Goal: Obtain resource: Download file/media

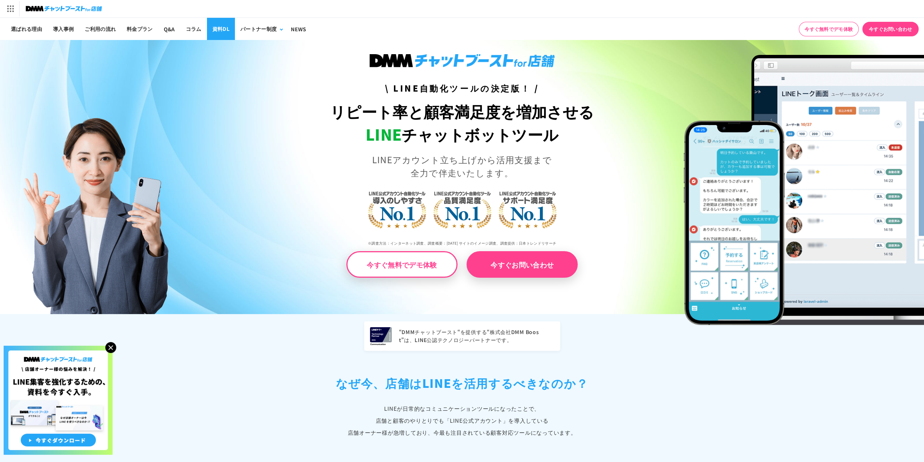
click at [222, 33] on link "資料DL" at bounding box center [221, 29] width 28 height 22
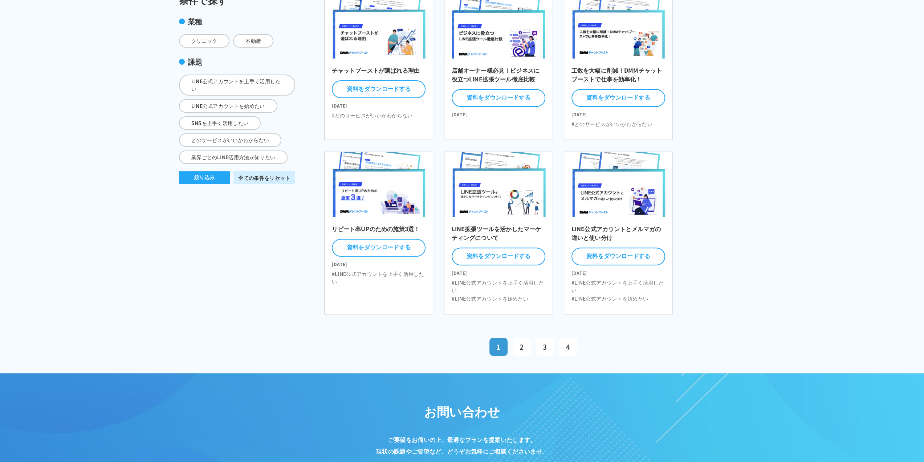
scroll to position [182, 0]
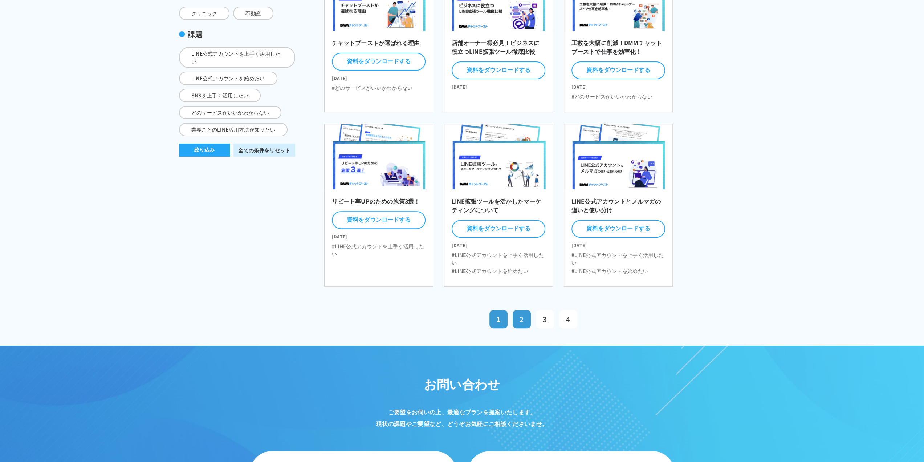
click at [517, 313] on link "2" at bounding box center [522, 319] width 18 height 18
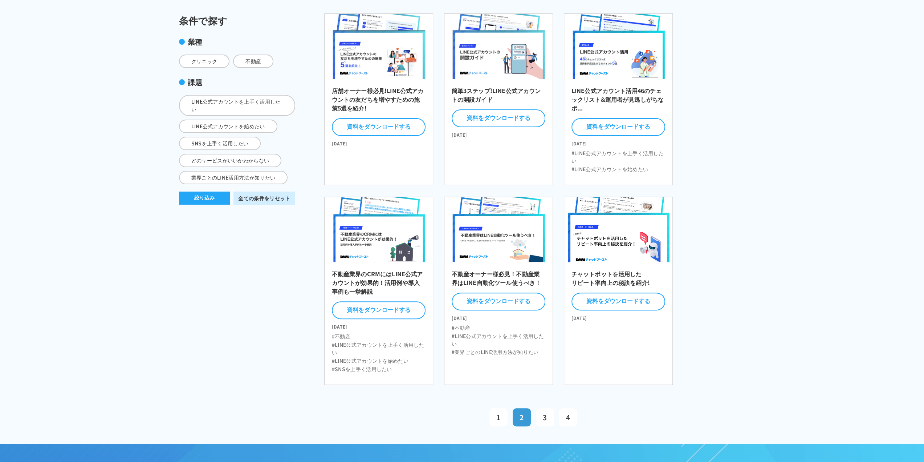
scroll to position [145, 0]
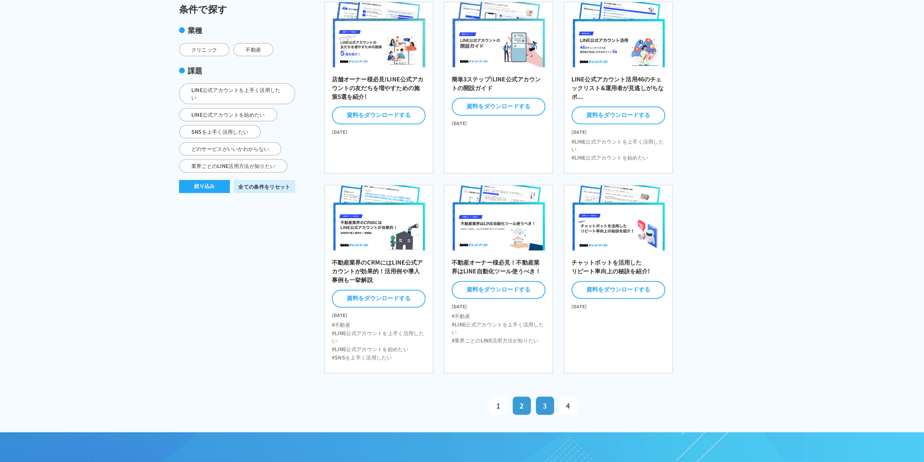
click at [540, 405] on link "3" at bounding box center [545, 405] width 18 height 18
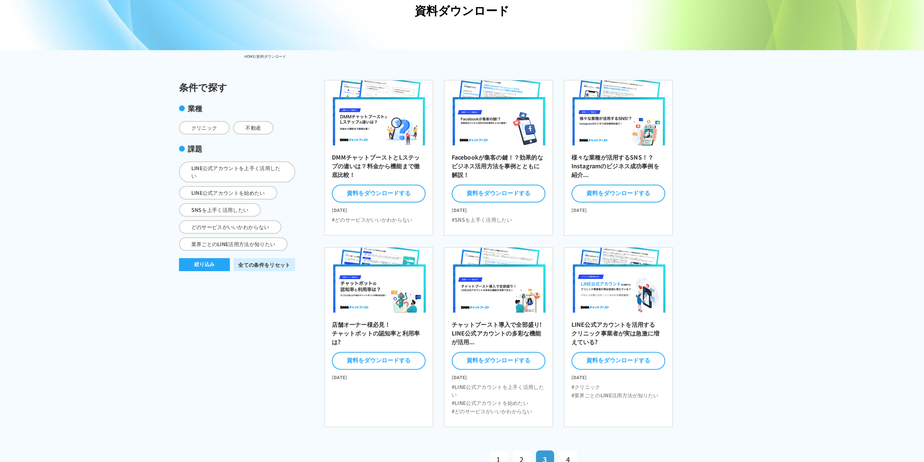
scroll to position [109, 0]
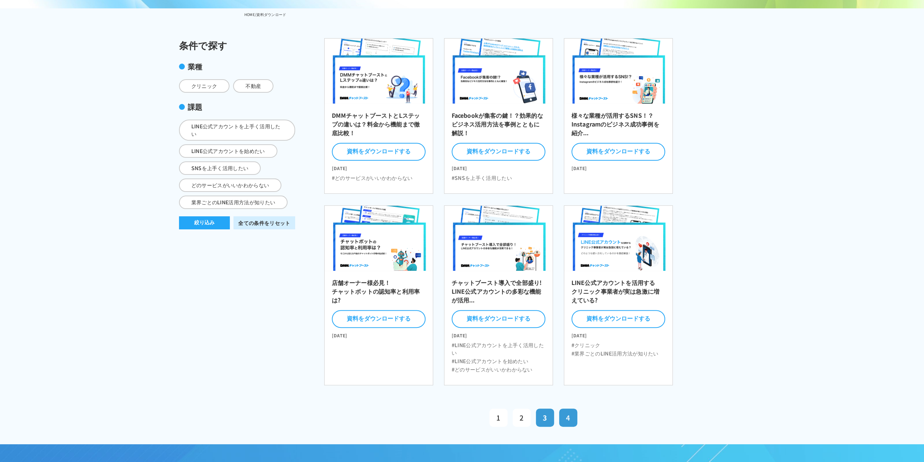
click at [564, 410] on link "4" at bounding box center [568, 417] width 18 height 18
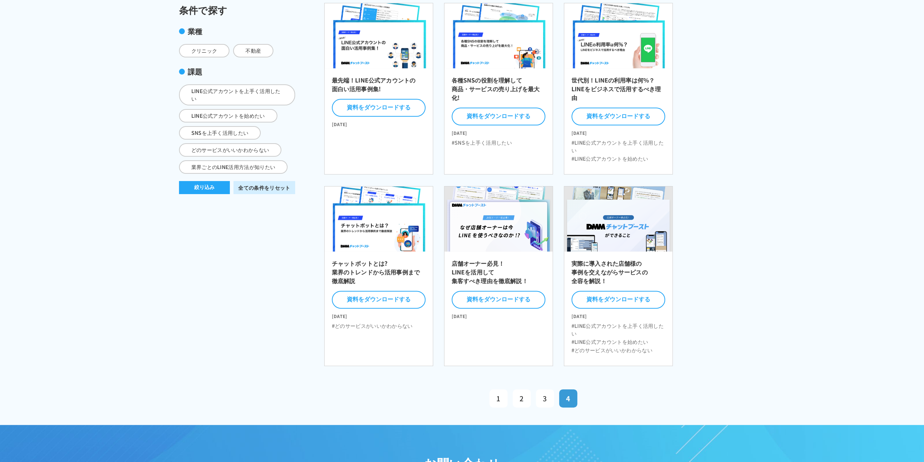
scroll to position [145, 0]
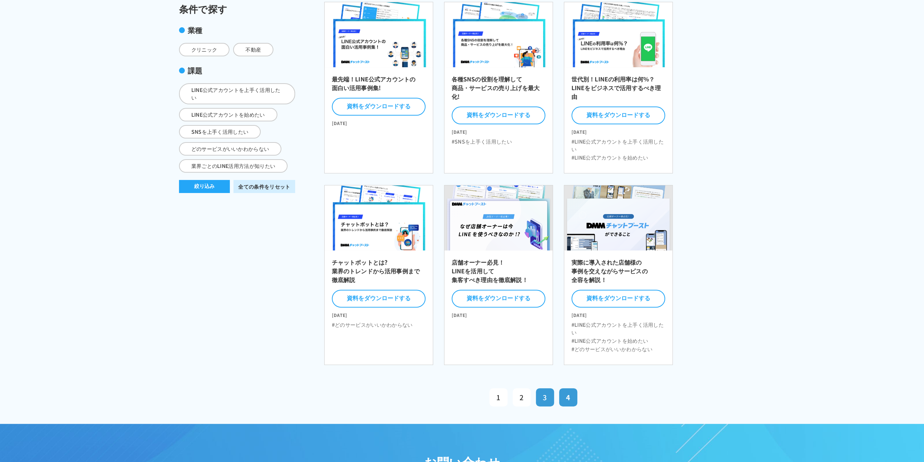
click at [543, 392] on span "3" at bounding box center [545, 397] width 4 height 10
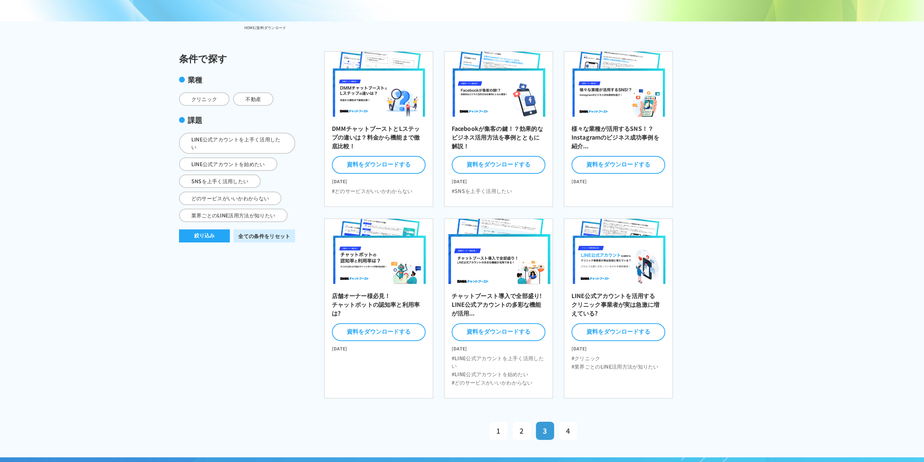
scroll to position [109, 0]
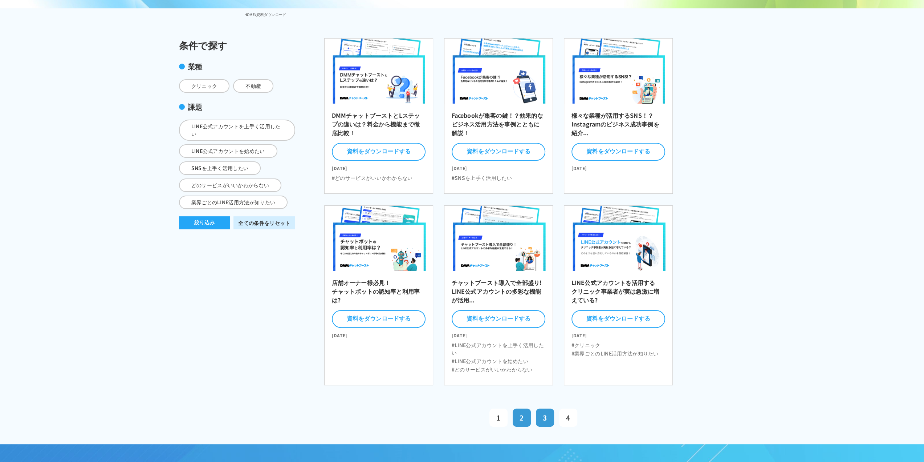
click at [522, 415] on span "2" at bounding box center [522, 417] width 4 height 10
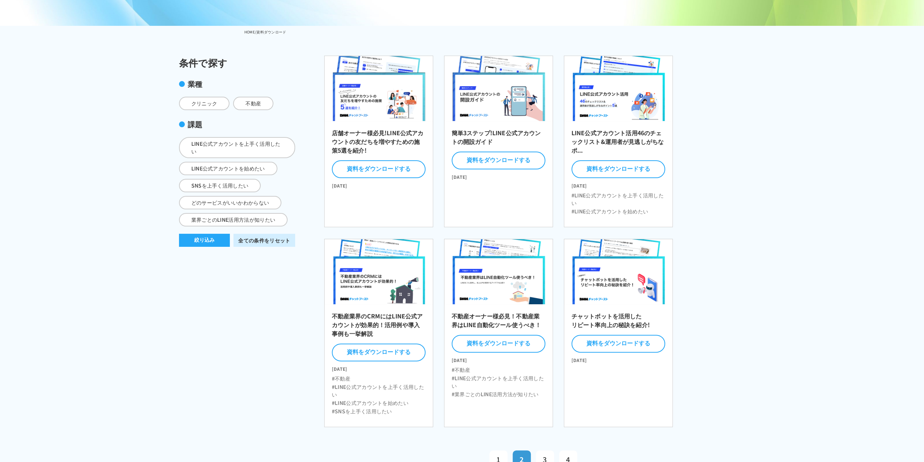
scroll to position [182, 0]
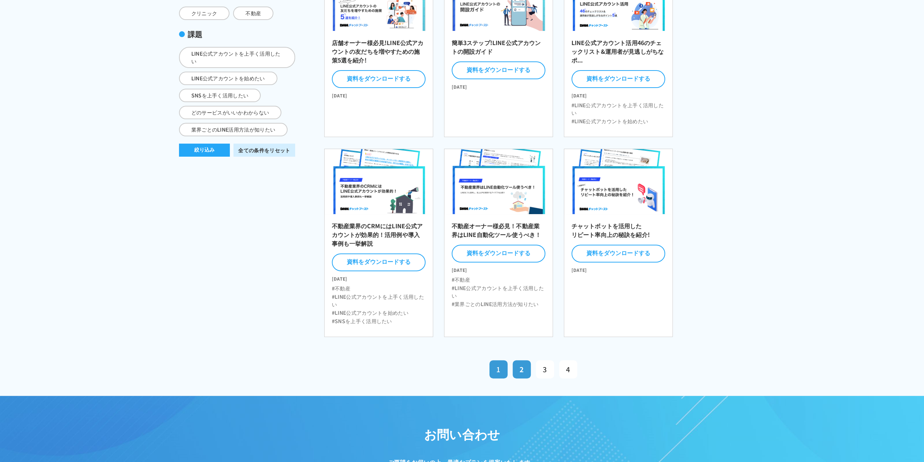
click at [495, 368] on link "1" at bounding box center [499, 369] width 18 height 18
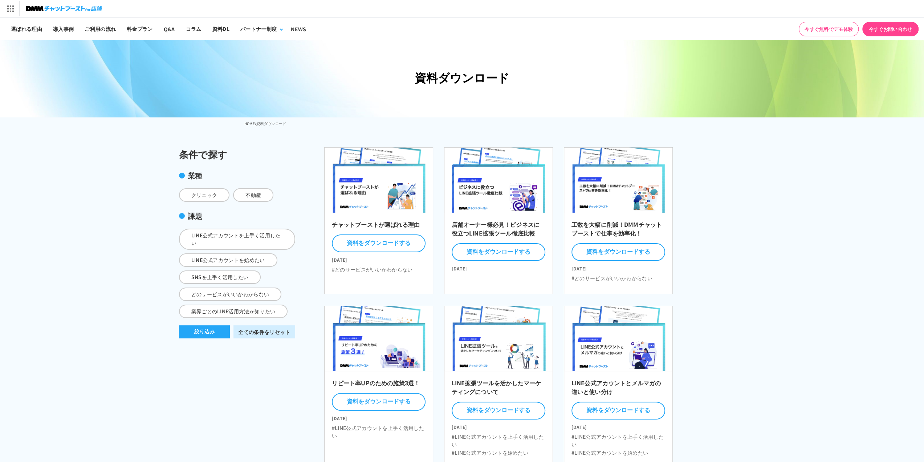
click at [45, 11] on img at bounding box center [64, 9] width 76 height 10
